Goal: Check status: Check status

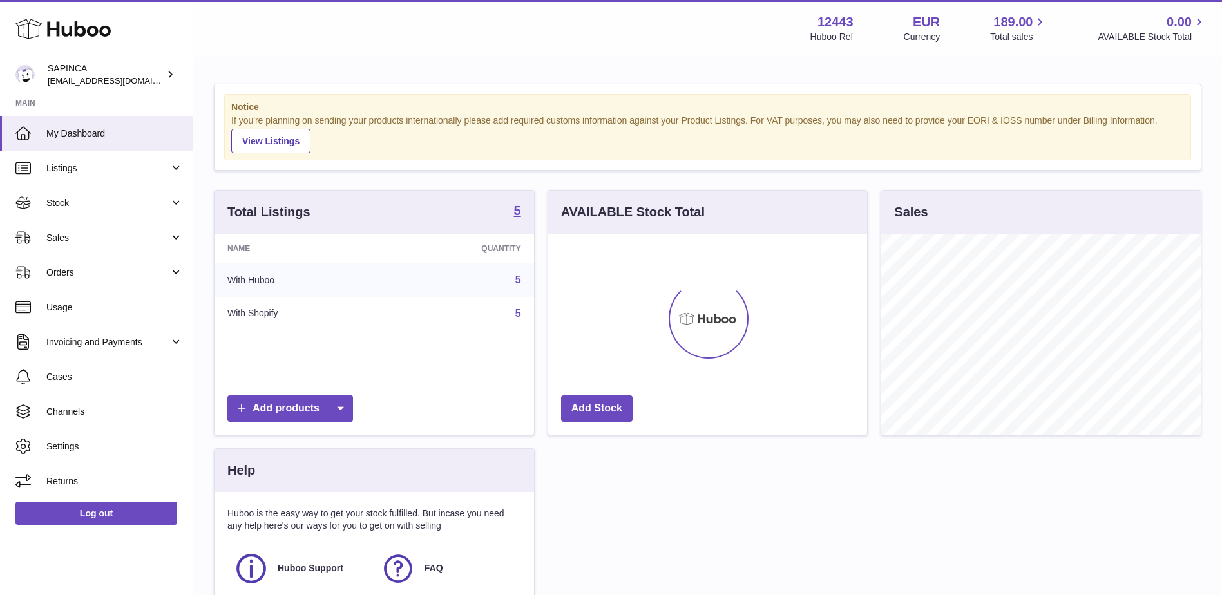
scroll to position [201, 319]
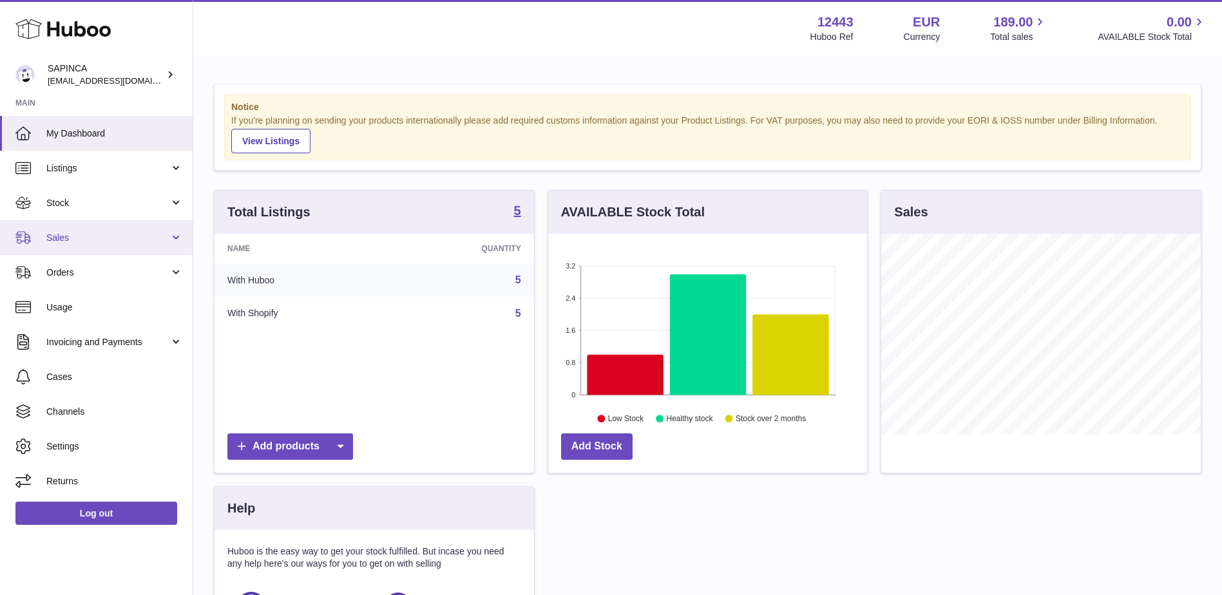
click at [112, 235] on span "Sales" at bounding box center [107, 238] width 123 height 12
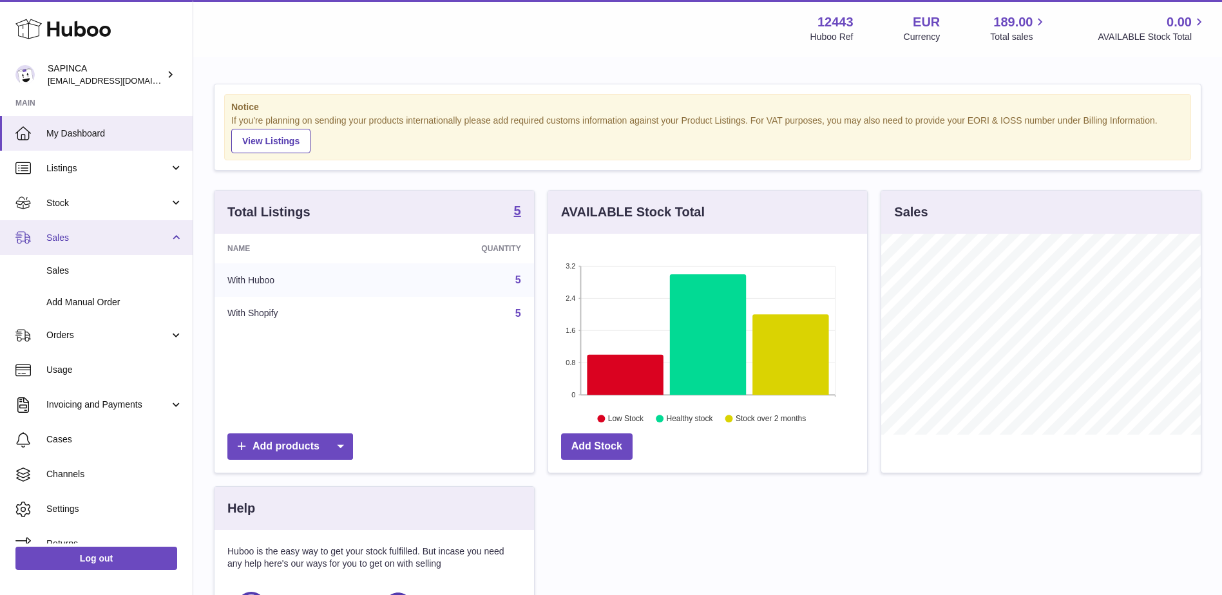
click at [112, 235] on span "Sales" at bounding box center [107, 238] width 123 height 12
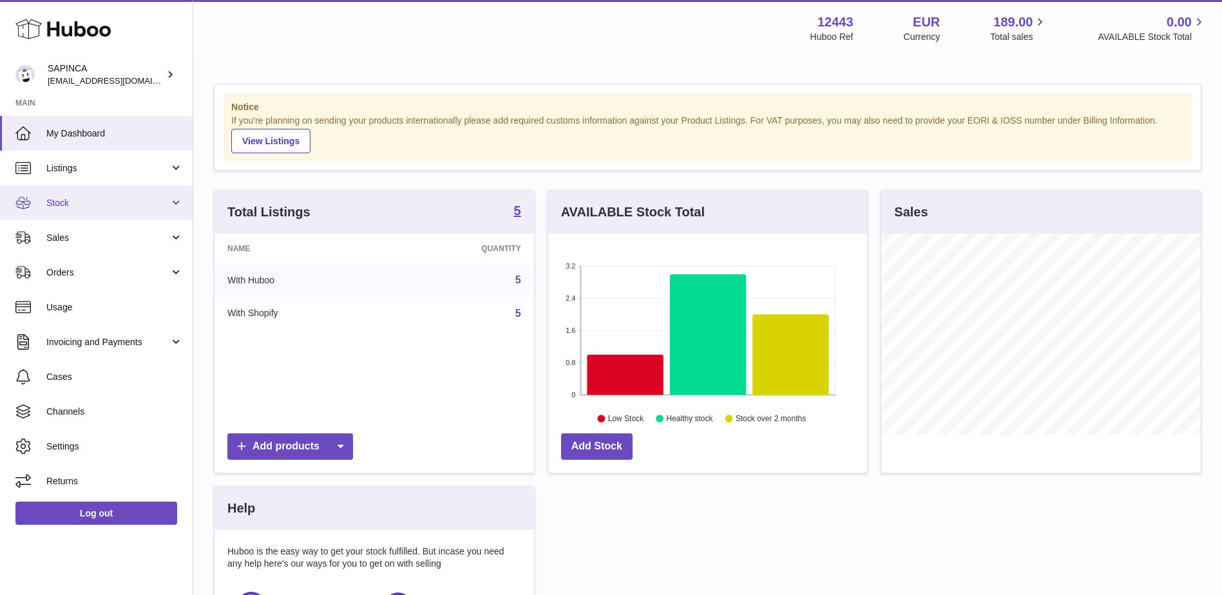
click at [157, 194] on link "Stock" at bounding box center [96, 202] width 193 height 35
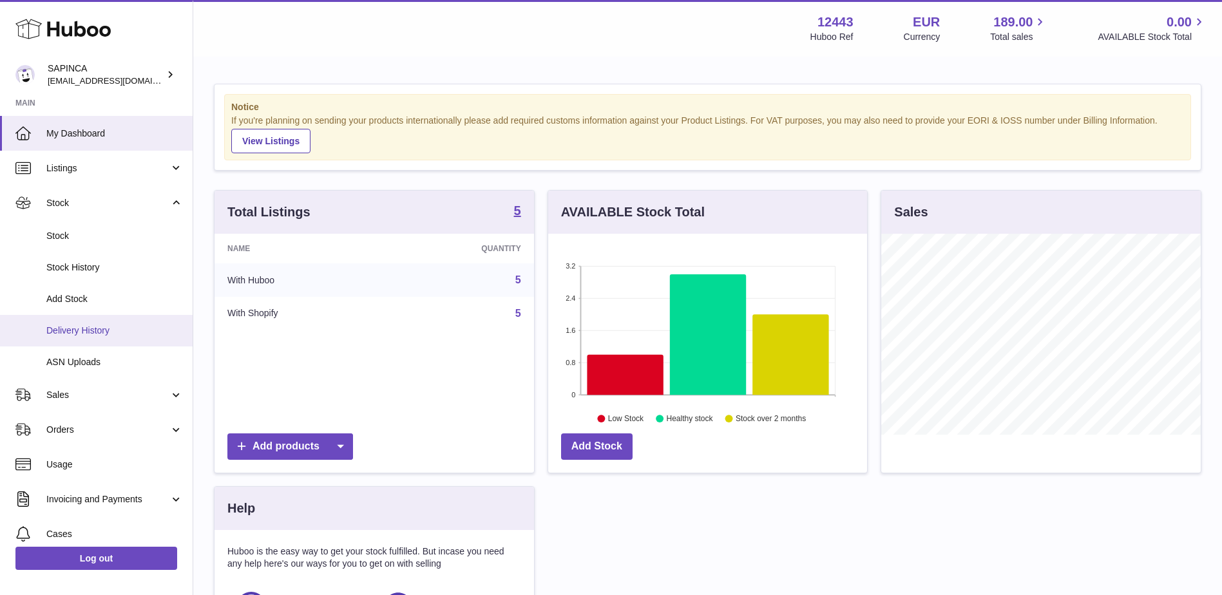
click at [123, 327] on span "Delivery History" at bounding box center [114, 331] width 137 height 12
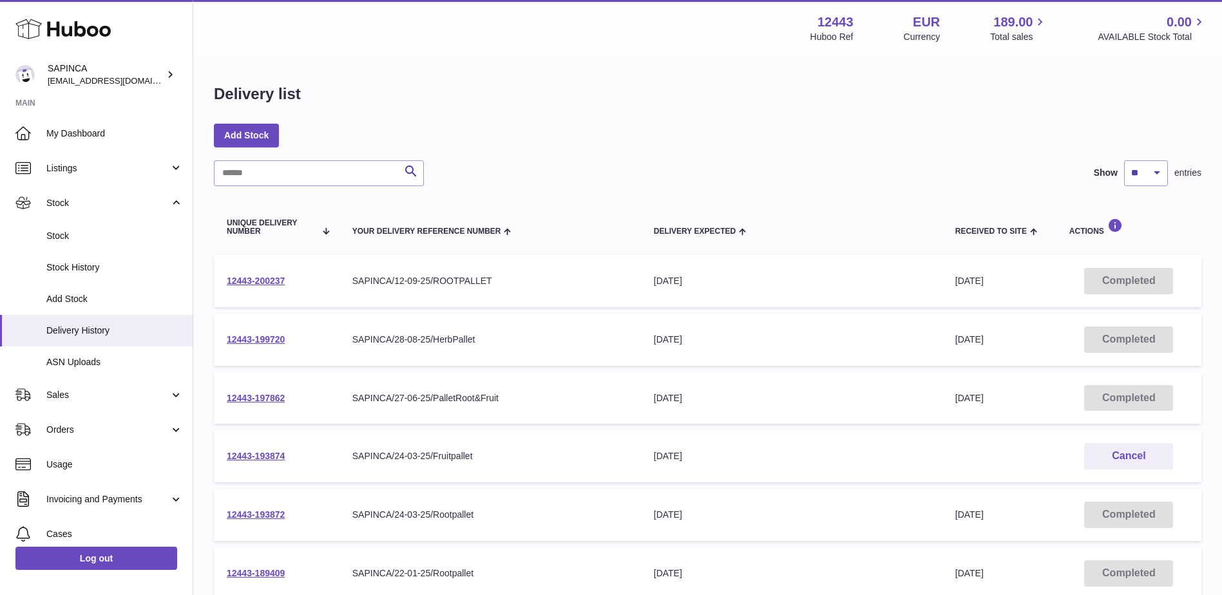
click at [240, 288] on td "12443-200237" at bounding box center [277, 281] width 126 height 52
click at [253, 283] on link "12443-200237" at bounding box center [256, 281] width 58 height 10
